Goal: Find contact information: Find contact information

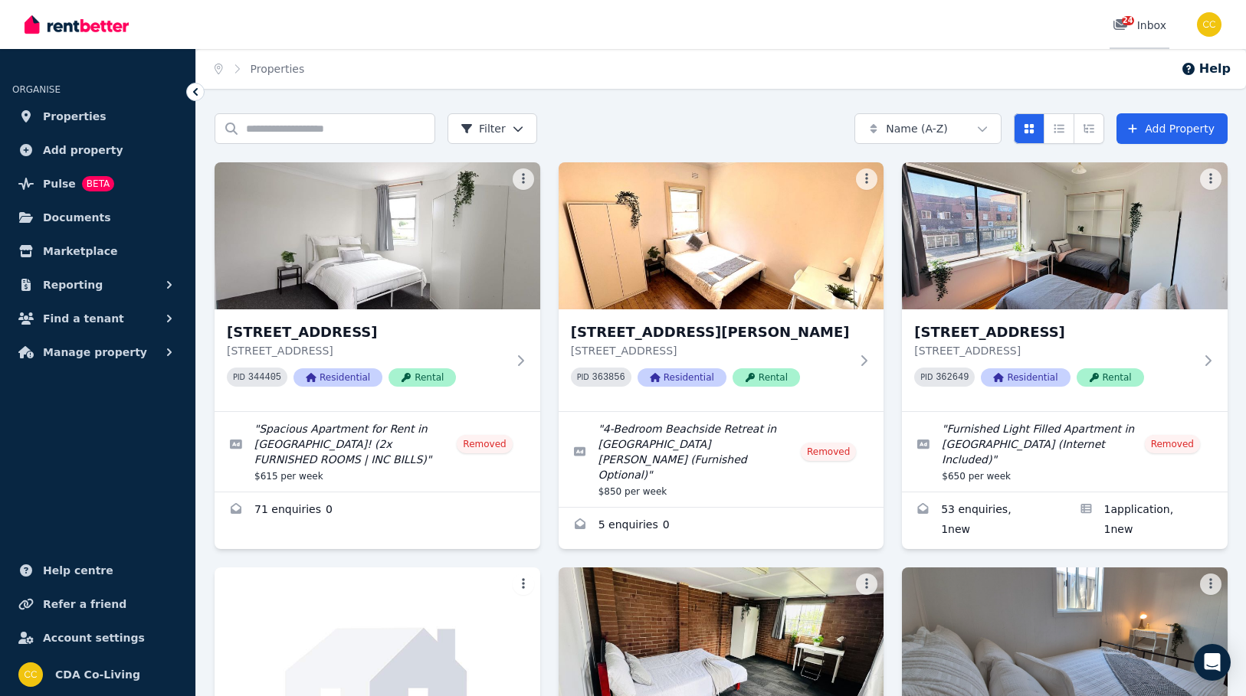
click at [1152, 32] on div "24 Inbox" at bounding box center [1139, 25] width 54 height 15
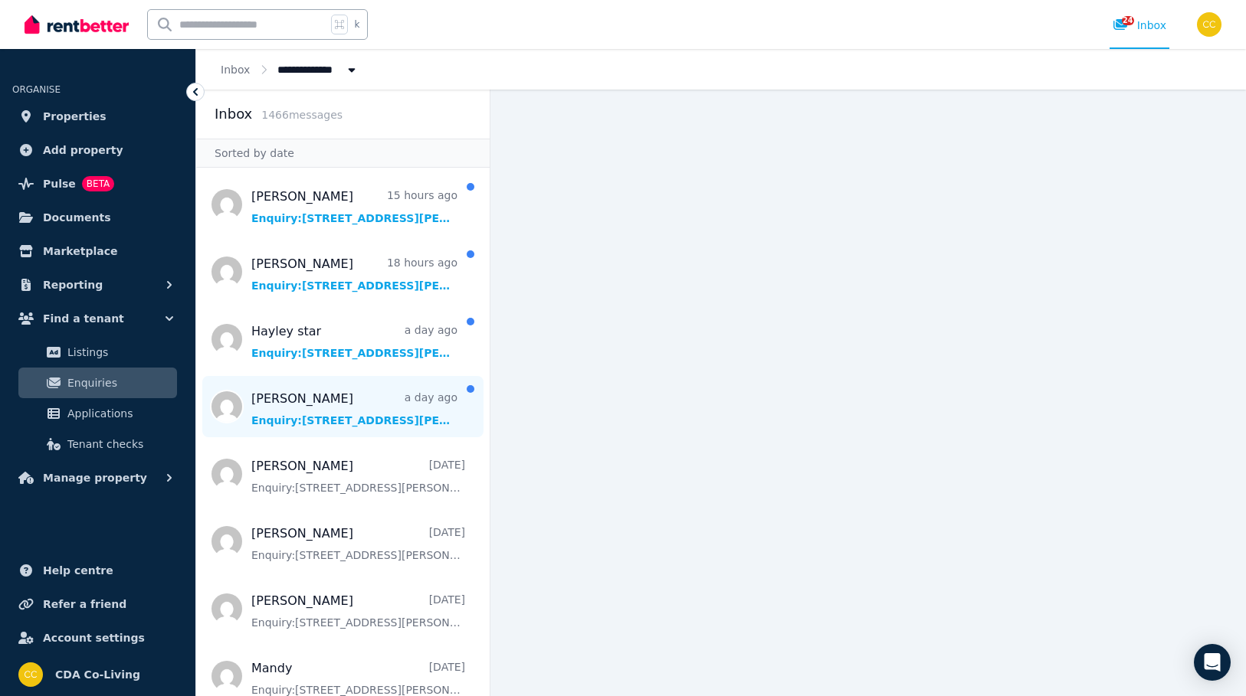
click at [408, 410] on span "Message list" at bounding box center [342, 406] width 293 height 61
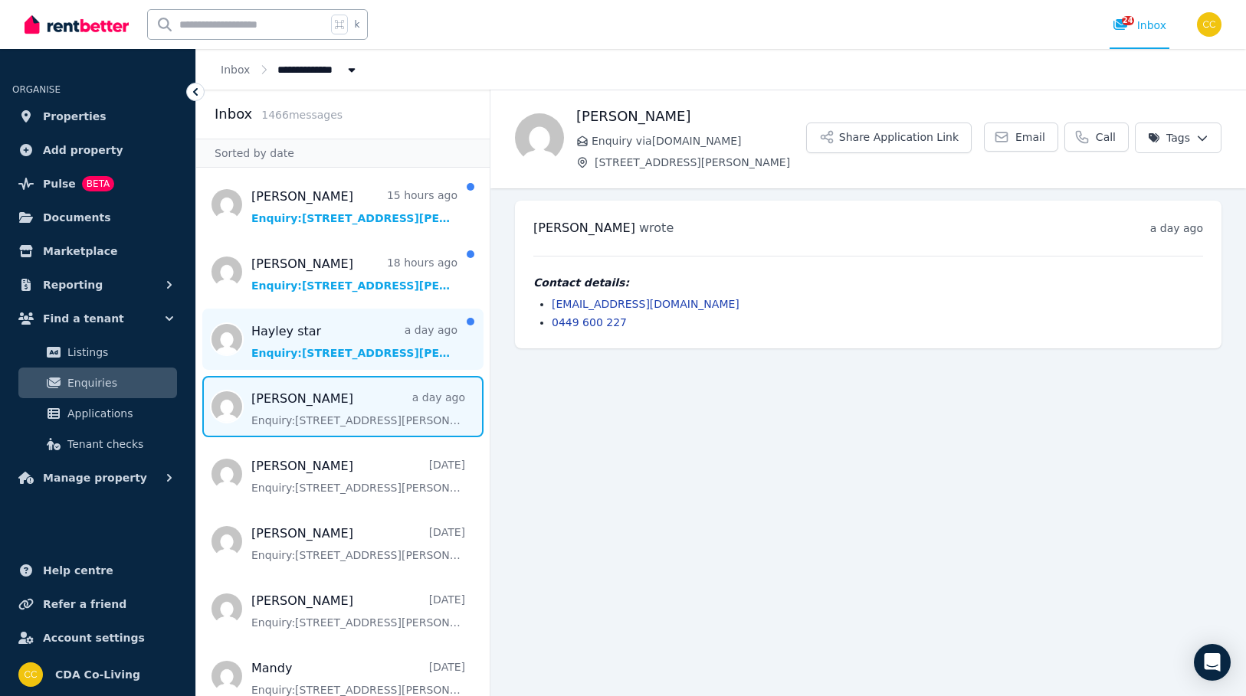
click at [420, 346] on span "Message list" at bounding box center [342, 339] width 293 height 61
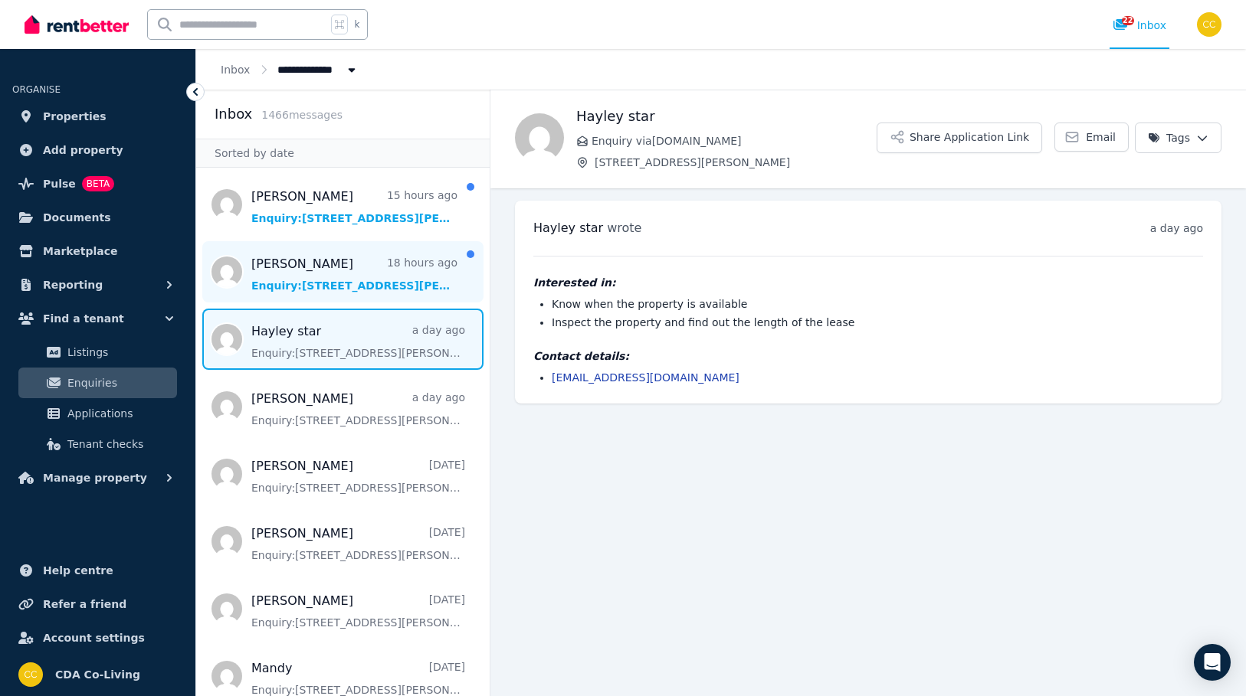
click at [340, 286] on span "Message list" at bounding box center [342, 271] width 293 height 61
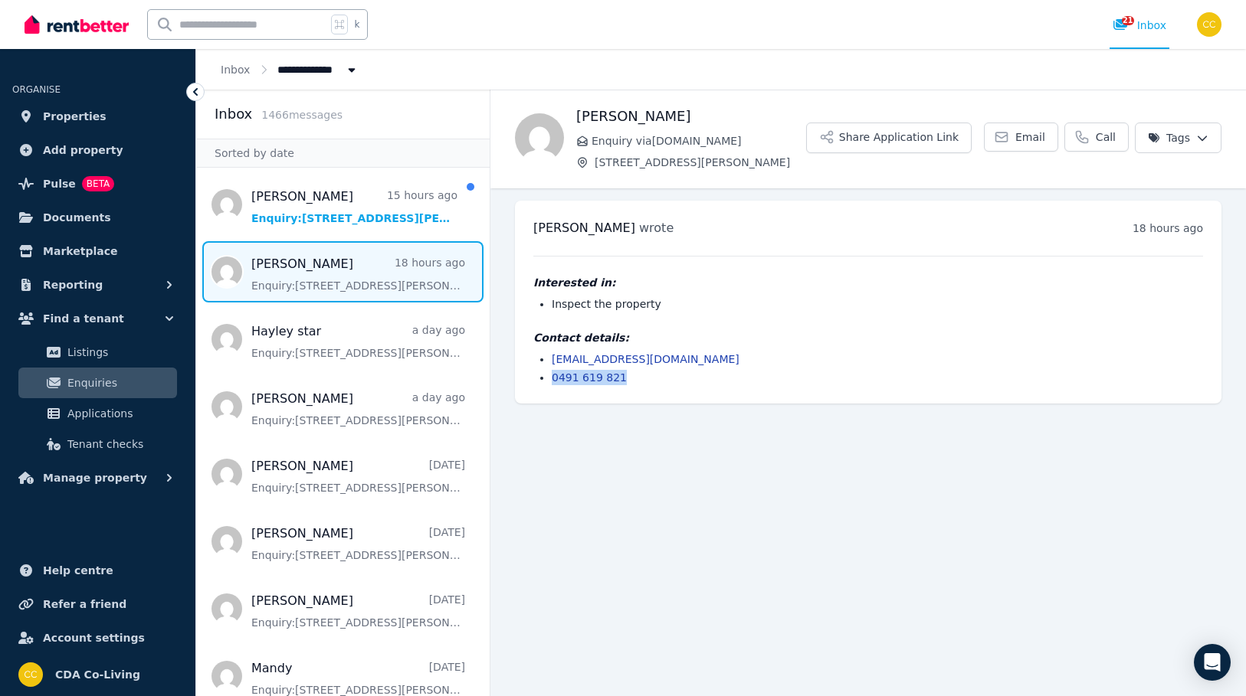
drag, startPoint x: 632, startPoint y: 372, endPoint x: 539, endPoint y: 372, distance: 93.5
click at [552, 372] on li "0491 619 821" at bounding box center [877, 377] width 651 height 15
copy link "0491 619 821"
drag, startPoint x: 686, startPoint y: 350, endPoint x: 676, endPoint y: 358, distance: 12.6
click at [676, 358] on div "Contact details: [EMAIL_ADDRESS][DOMAIN_NAME] 0491 619 821" at bounding box center [868, 357] width 670 height 55
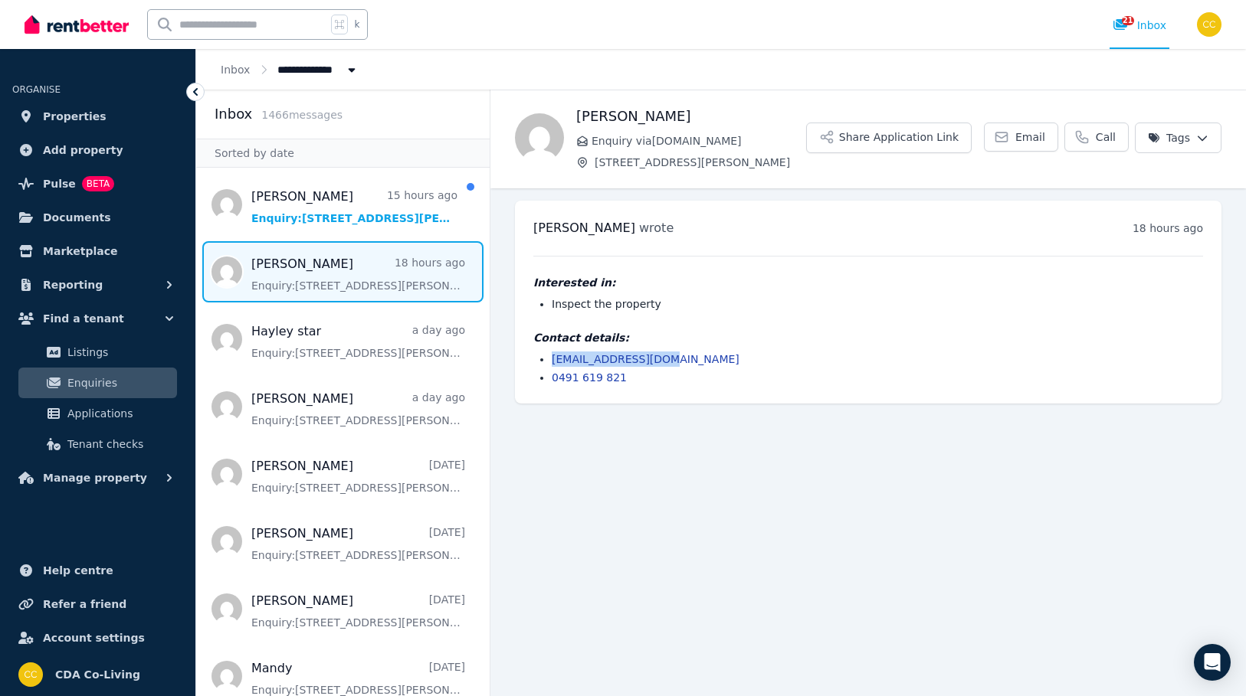
copy link "[EMAIL_ADDRESS][DOMAIN_NAME]"
click at [664, 388] on div "[PERSON_NAME] wrote 18 hours ago 2:18 pm [DATE][DATE] Interested in: Inspect th…" at bounding box center [868, 302] width 706 height 203
drag, startPoint x: 620, startPoint y: 372, endPoint x: 502, endPoint y: 344, distance: 121.3
click at [538, 360] on ul "[EMAIL_ADDRESS][DOMAIN_NAME] 0491 619 821" at bounding box center [868, 369] width 670 height 34
copy ul "[EMAIL_ADDRESS][DOMAIN_NAME] 0491 619 821"
